Goal: Information Seeking & Learning: Find specific fact

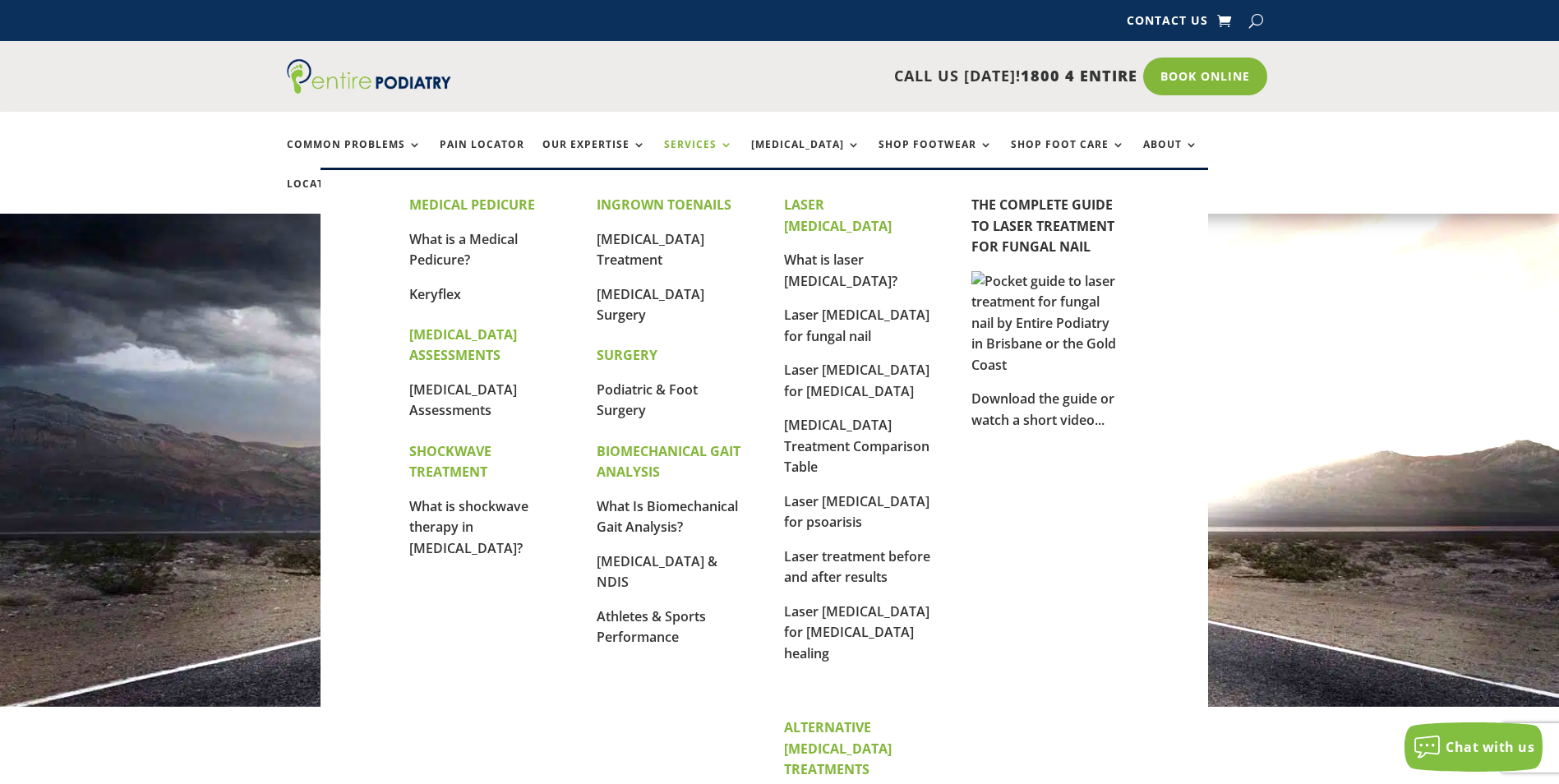
click at [699, 142] on link "Services" at bounding box center [698, 157] width 69 height 35
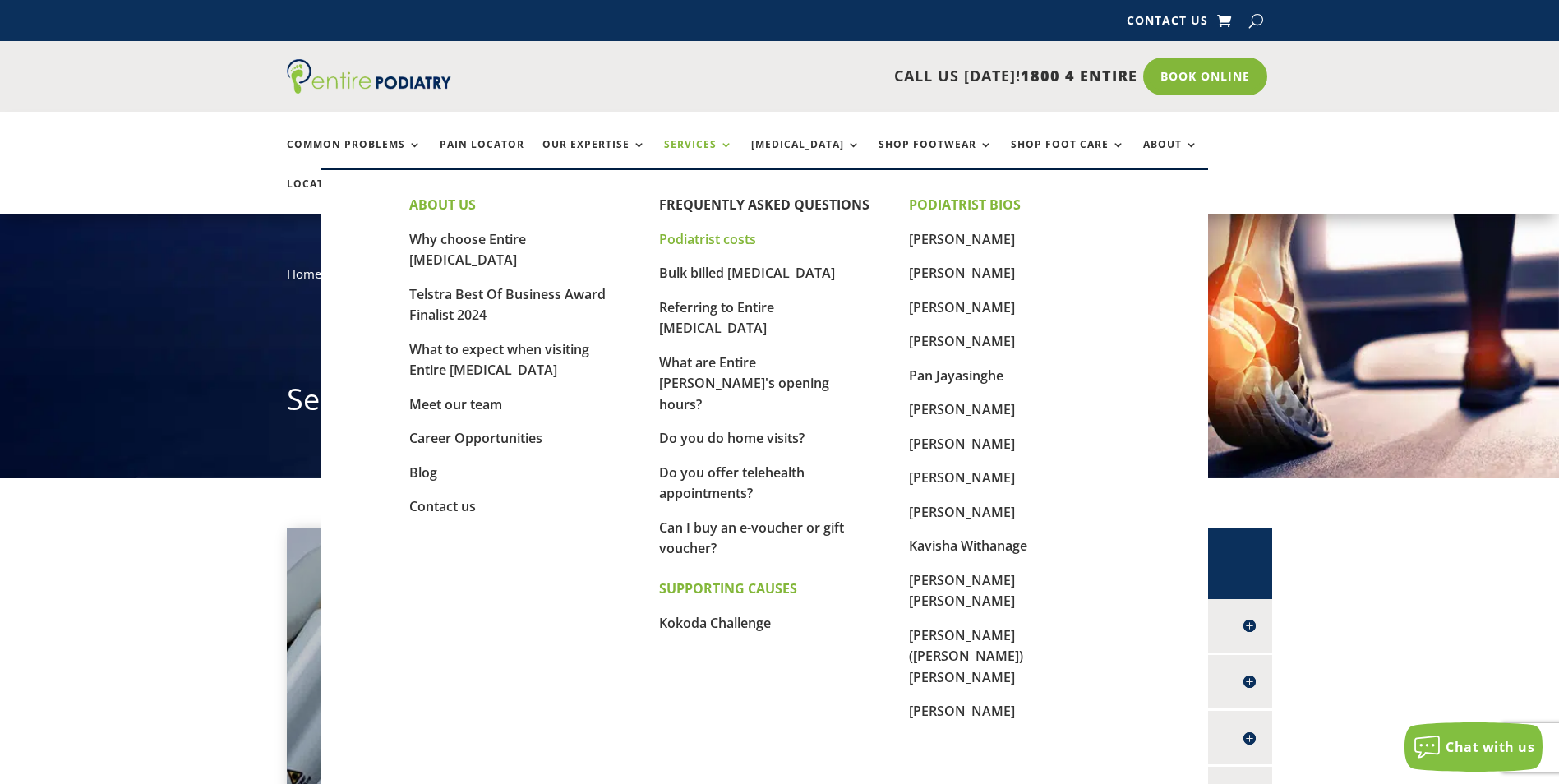
click at [708, 240] on link "Podiatrist costs" at bounding box center [708, 239] width 97 height 18
